Goal: Information Seeking & Learning: Find specific fact

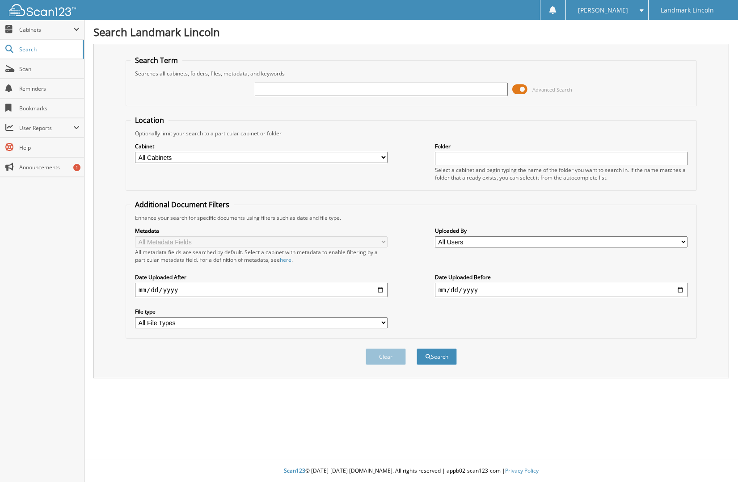
click at [267, 93] on input "text" at bounding box center [381, 89] width 253 height 13
type input "TAGLIABOSCHI"
click at [437, 356] on button "Search" at bounding box center [437, 357] width 40 height 17
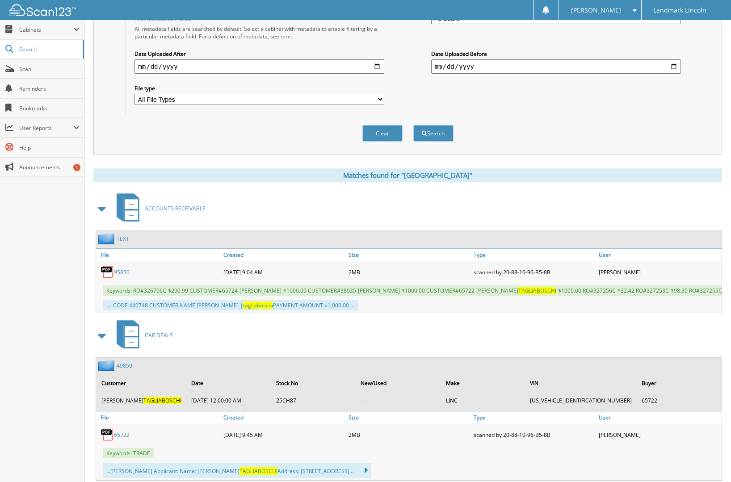
scroll to position [268, 0]
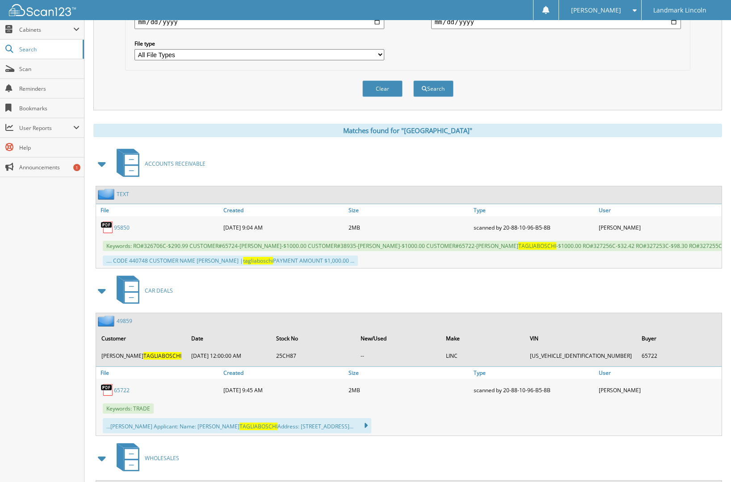
click at [105, 327] on img at bounding box center [107, 321] width 19 height 11
click at [111, 397] on img at bounding box center [107, 390] width 13 height 13
click at [122, 394] on link "65722" at bounding box center [122, 391] width 16 height 8
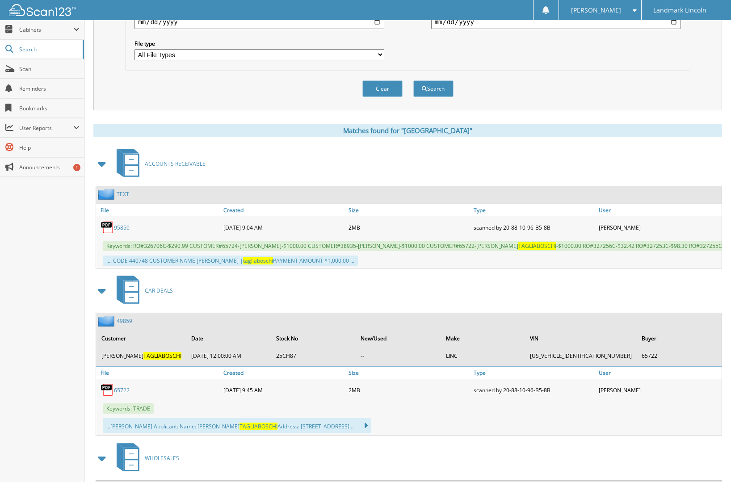
click at [122, 394] on link "65722" at bounding box center [122, 391] width 16 height 8
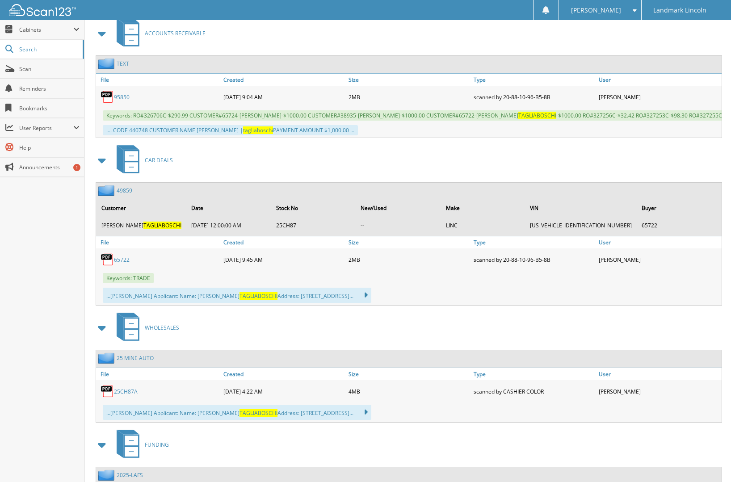
scroll to position [375, 0]
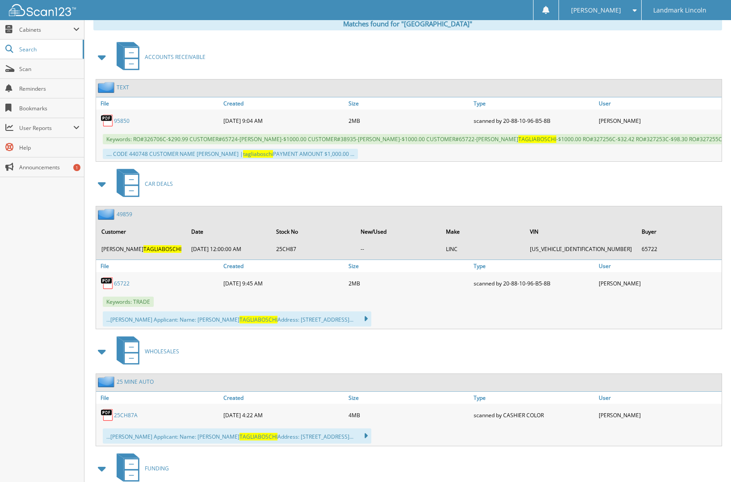
click at [161, 188] on span "CAR DEALS" at bounding box center [159, 184] width 28 height 8
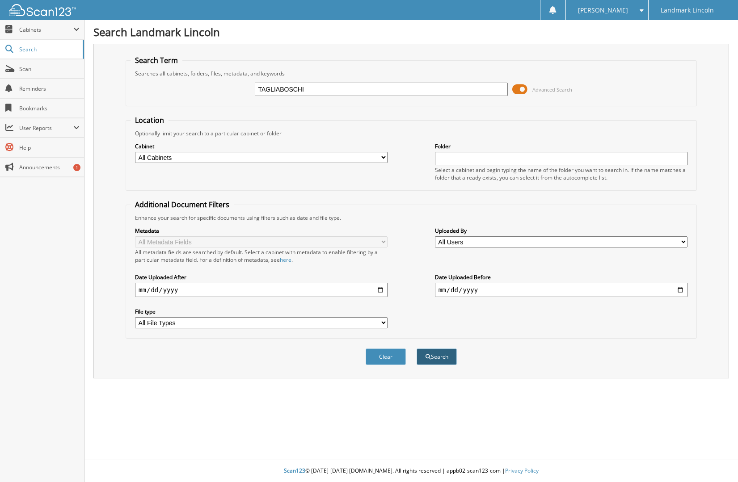
type input "TAGLIABOSCHI"
click at [436, 360] on button "Search" at bounding box center [437, 357] width 40 height 17
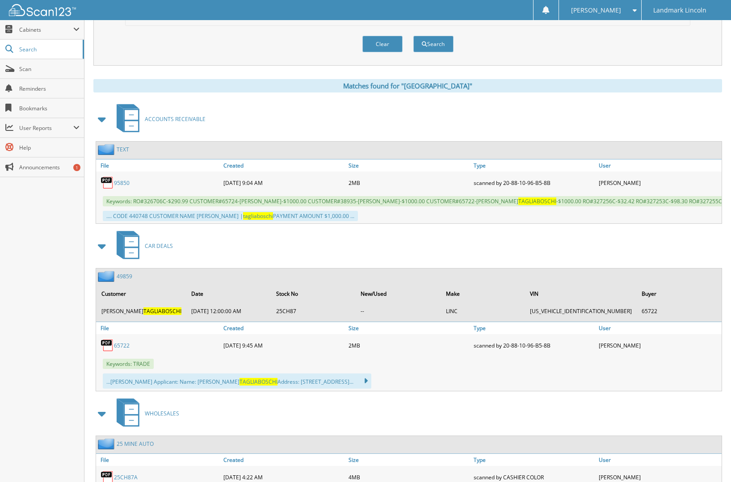
scroll to position [358, 0]
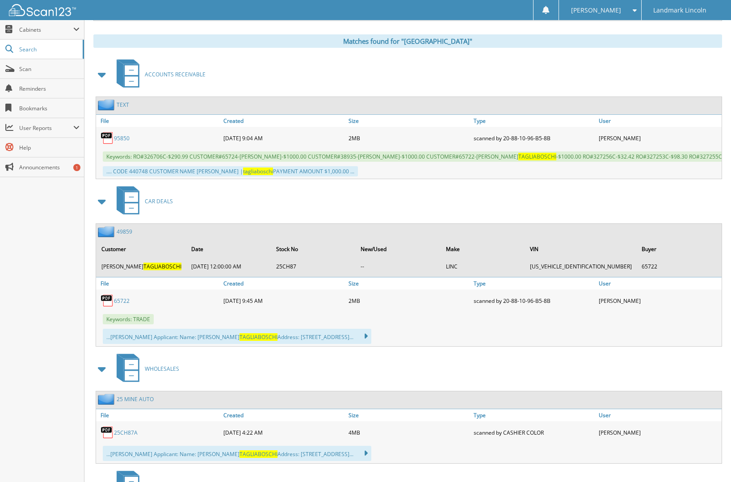
click at [125, 236] on link "49859" at bounding box center [125, 232] width 16 height 8
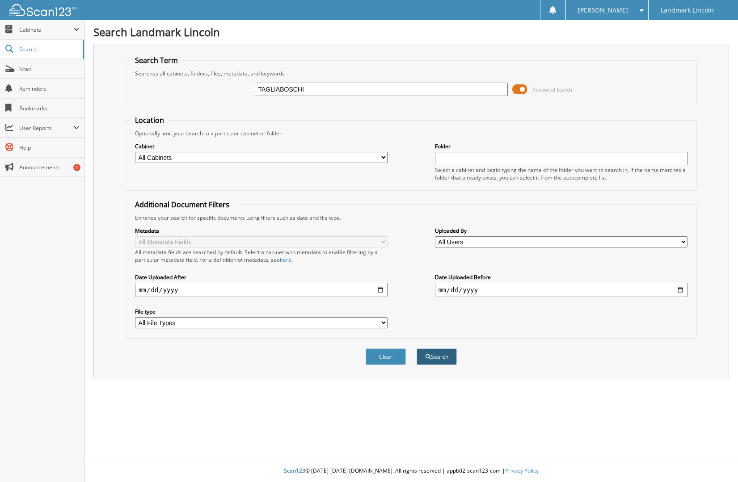
type input "TAGLIABOSCHI"
click at [439, 353] on button "Search" at bounding box center [437, 357] width 40 height 17
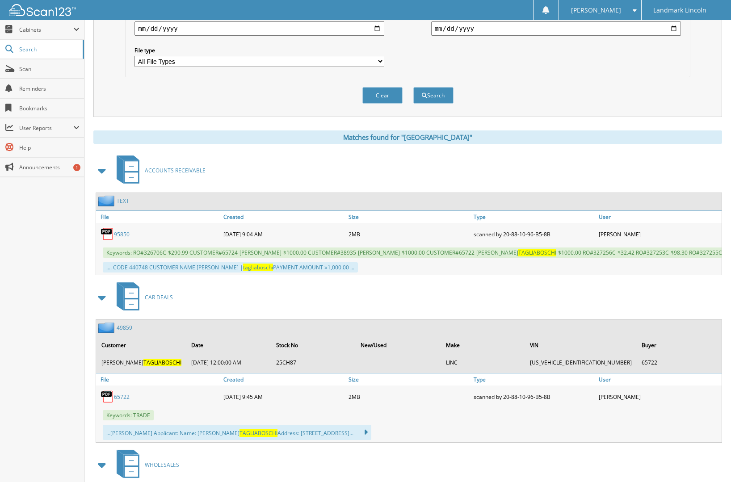
scroll to position [313, 0]
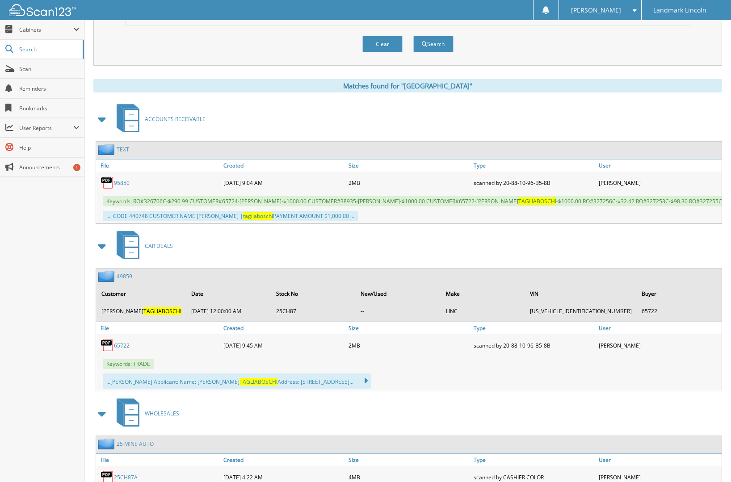
click at [118, 185] on link "95850" at bounding box center [122, 183] width 16 height 8
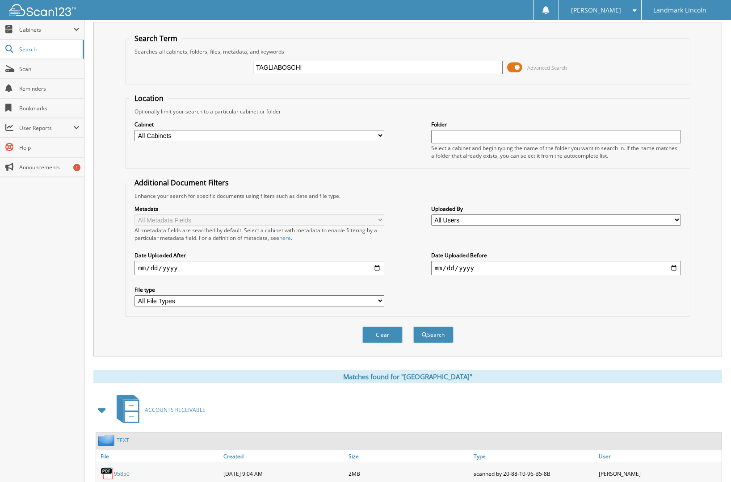
scroll to position [0, 0]
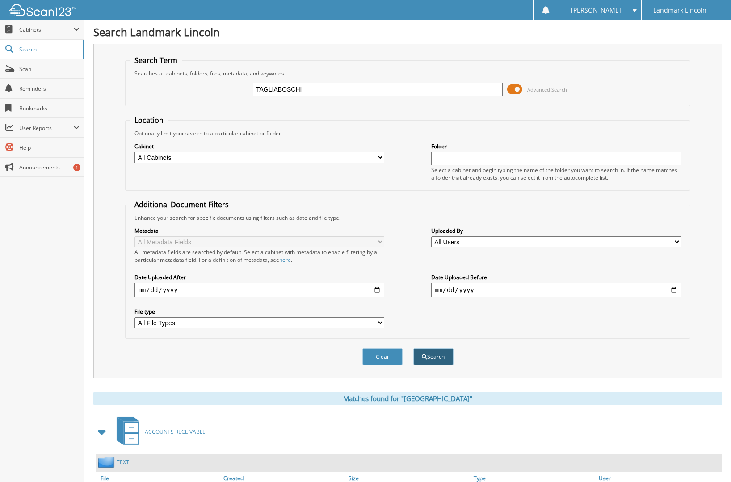
click at [439, 357] on button "Search" at bounding box center [434, 357] width 40 height 17
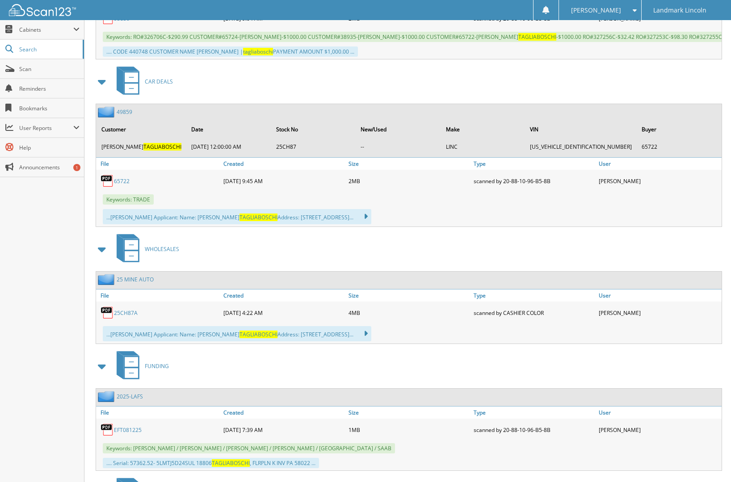
scroll to position [402, 0]
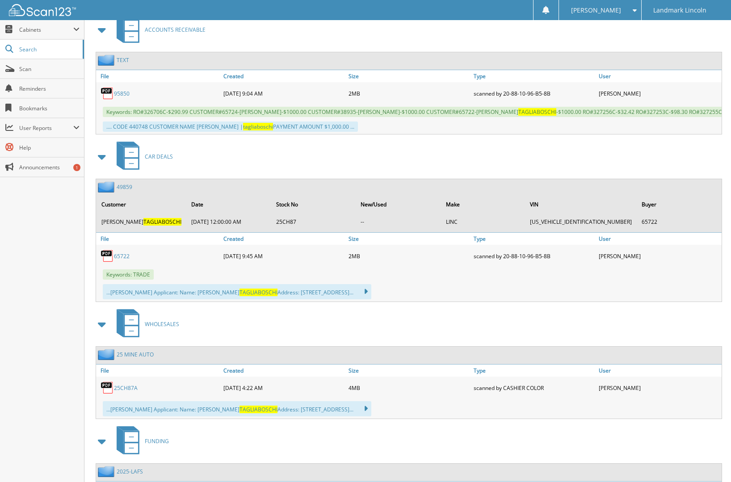
click at [124, 191] on link "49859" at bounding box center [125, 187] width 16 height 8
